Goal: Task Accomplishment & Management: Use online tool/utility

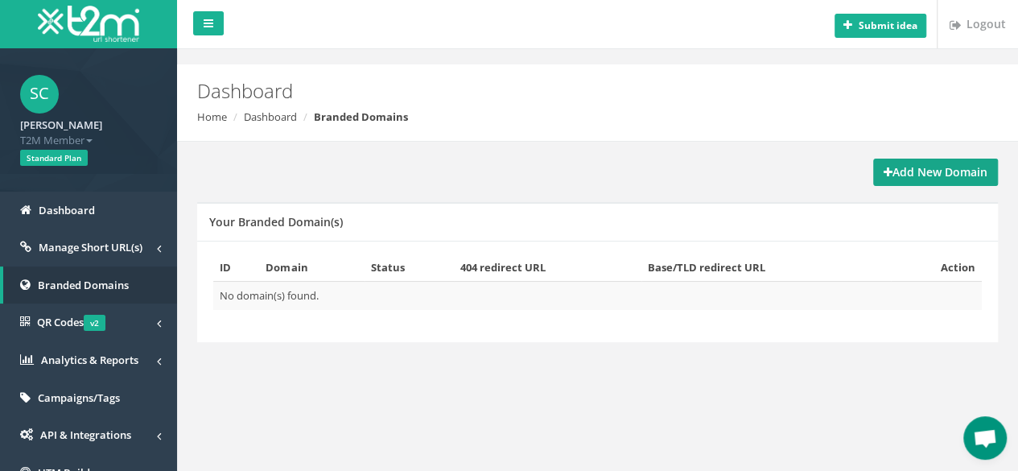
click at [950, 171] on strong "Add New Domain" at bounding box center [936, 171] width 104 height 15
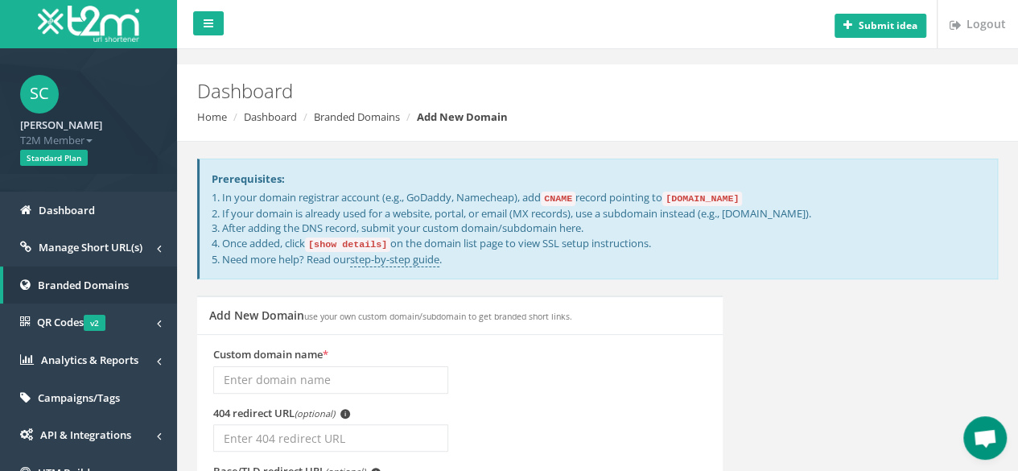
drag, startPoint x: 221, startPoint y: 196, endPoint x: 457, endPoint y: 196, distance: 235.8
click at [457, 196] on p "1. In your domain registrar account (e.g., GoDaddy, Namecheap), add CNAME recor…" at bounding box center [599, 228] width 774 height 76
click at [588, 160] on div "Prerequisites: 1. In your domain registrar account (e.g., GoDaddy, Namecheap), …" at bounding box center [597, 220] width 801 height 122
drag, startPoint x: 552, startPoint y: 198, endPoint x: 570, endPoint y: 199, distance: 17.7
click at [570, 199] on code "CNAME" at bounding box center [558, 199] width 35 height 14
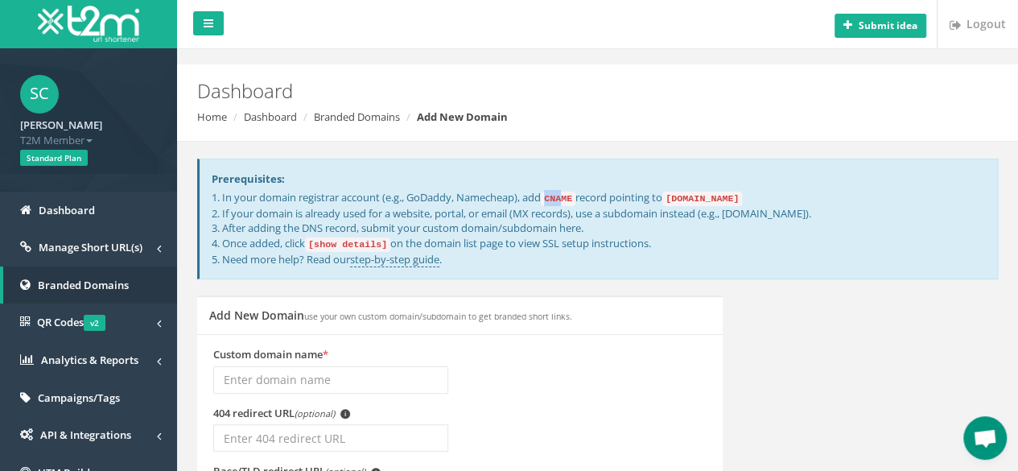
drag, startPoint x: 678, startPoint y: 198, endPoint x: 773, endPoint y: 198, distance: 95.0
click at [773, 198] on p "1. In your domain registrar account (e.g., GoDaddy, Namecheap), add CNAME recor…" at bounding box center [599, 228] width 774 height 76
click at [855, 192] on p "1. In your domain registrar account (e.g., GoDaddy, Namecheap), add CNAME recor…" at bounding box center [599, 228] width 774 height 76
drag, startPoint x: 489, startPoint y: 213, endPoint x: 666, endPoint y: 227, distance: 176.9
click at [609, 213] on p "1. In your domain registrar account (e.g., GoDaddy, Namecheap), add CNAME recor…" at bounding box center [599, 228] width 774 height 76
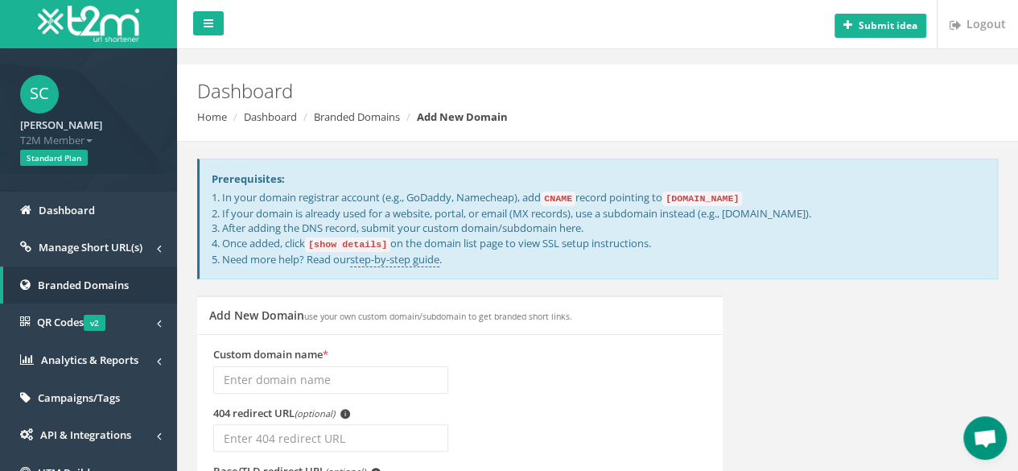
click at [802, 237] on p "1. In your domain registrar account (e.g., GoDaddy, Namecheap), add CNAME recor…" at bounding box center [599, 228] width 774 height 76
drag, startPoint x: 223, startPoint y: 247, endPoint x: 306, endPoint y: 246, distance: 82.9
click at [272, 246] on p "1. In your domain registrar account (e.g., GoDaddy, Namecheap), add CNAME recor…" at bounding box center [599, 228] width 774 height 76
click at [361, 244] on code "[show details]" at bounding box center [347, 244] width 85 height 14
click at [336, 248] on code "[show details]" at bounding box center [347, 244] width 85 height 14
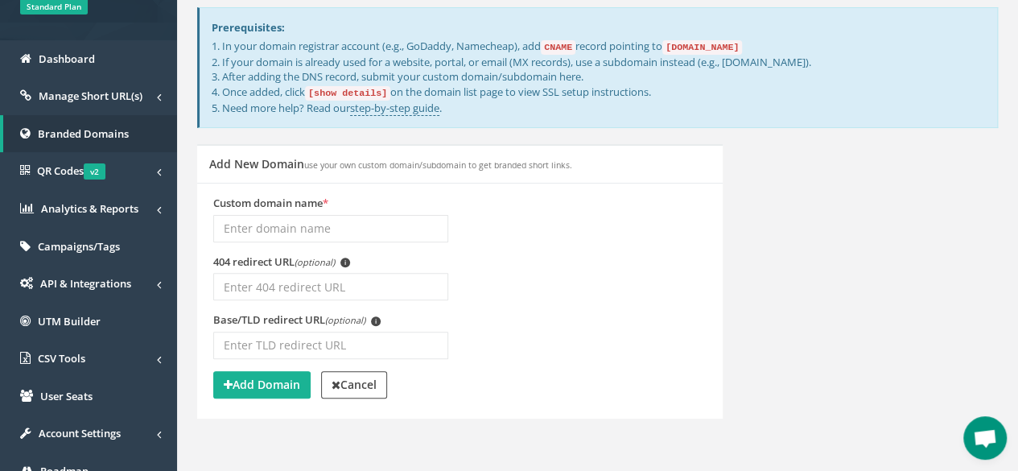
scroll to position [161, 0]
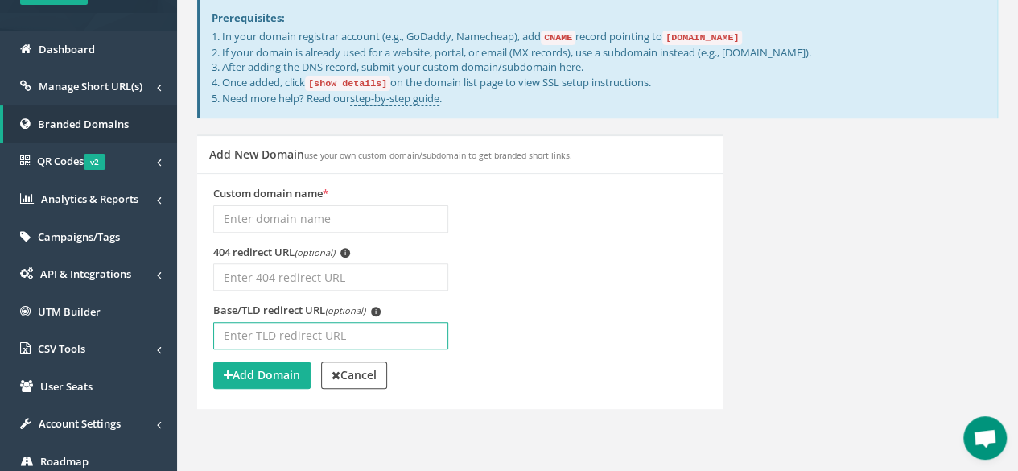
click at [348, 328] on input "Base/TLD redirect URL (optional) i" at bounding box center [330, 335] width 235 height 27
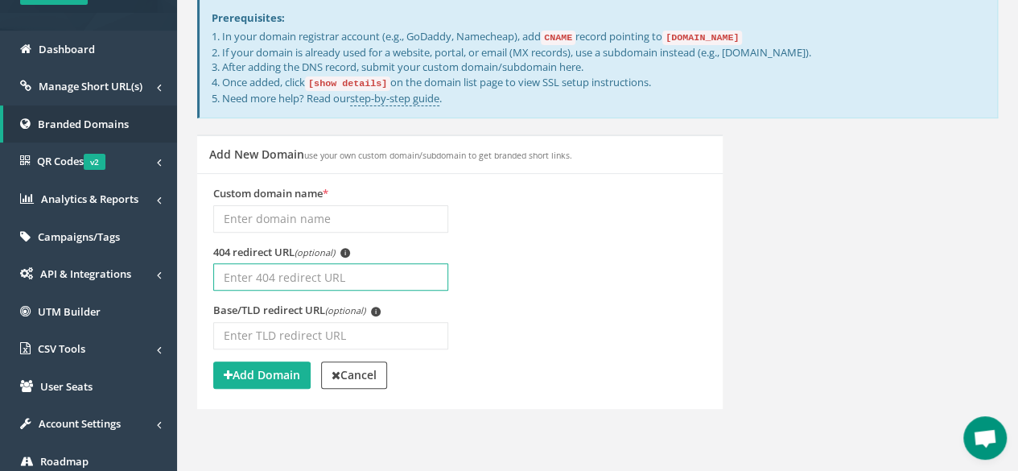
click at [328, 283] on input "404 redirect URL (optional) i" at bounding box center [330, 276] width 235 height 27
click at [330, 279] on input "404 redirect URL (optional) i" at bounding box center [330, 276] width 235 height 27
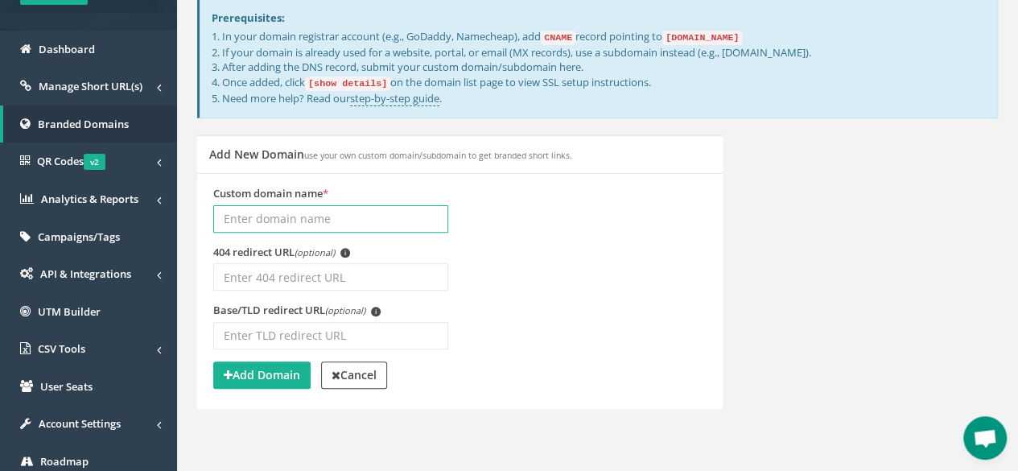
click at [360, 210] on input "Custom domain name *" at bounding box center [330, 218] width 235 height 27
click at [697, 210] on div "Custom domain name *" at bounding box center [460, 215] width 518 height 59
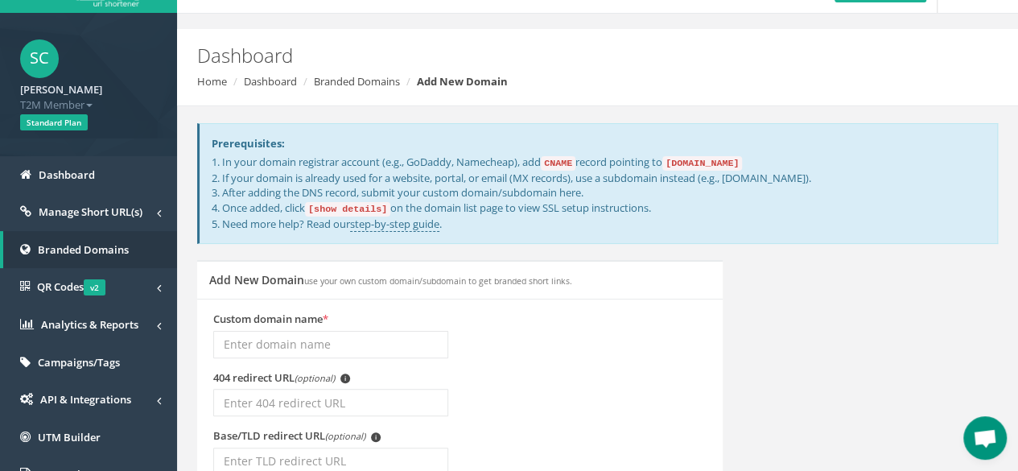
scroll to position [0, 0]
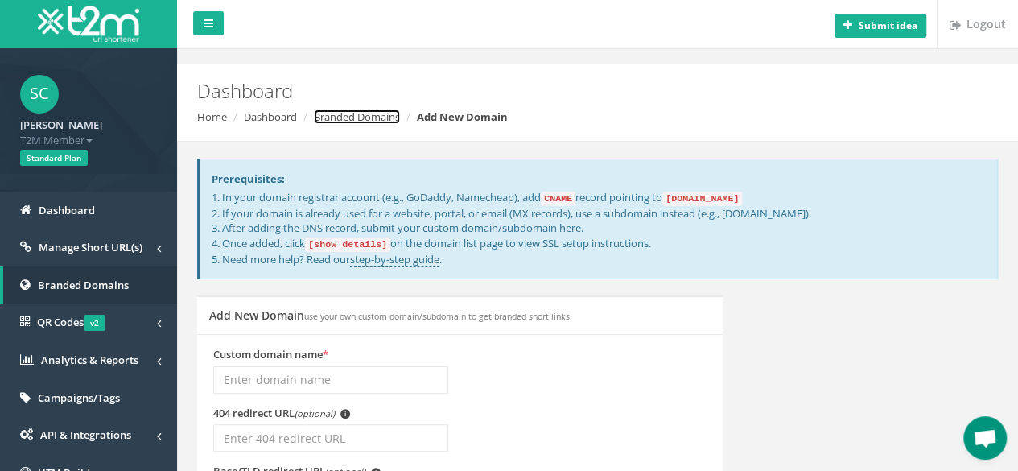
click at [362, 119] on link "Branded Domains" at bounding box center [357, 116] width 86 height 14
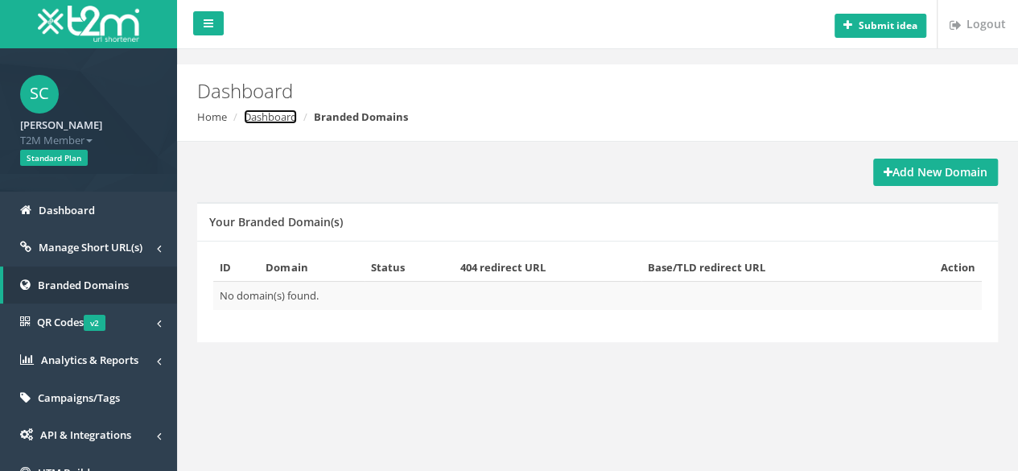
click at [290, 118] on link "Dashboard" at bounding box center [270, 116] width 53 height 14
